Goal: Task Accomplishment & Management: Use online tool/utility

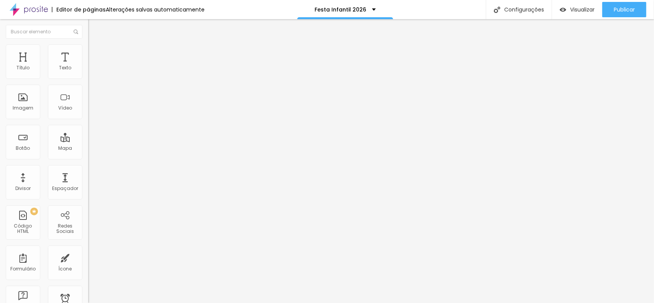
click at [30, 9] on img at bounding box center [29, 9] width 38 height 19
